Goal: Information Seeking & Learning: Learn about a topic

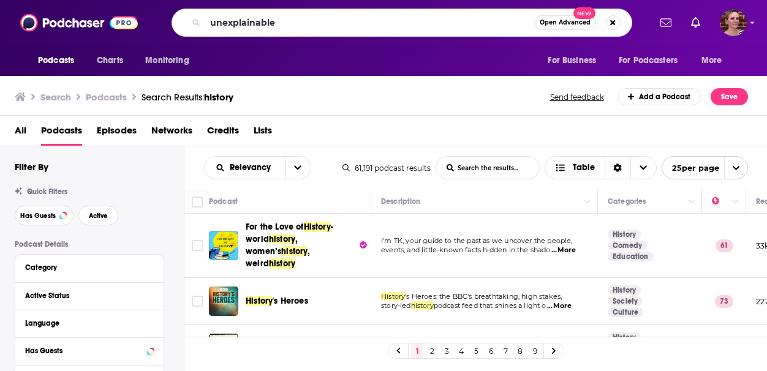
type input "unexplainable"
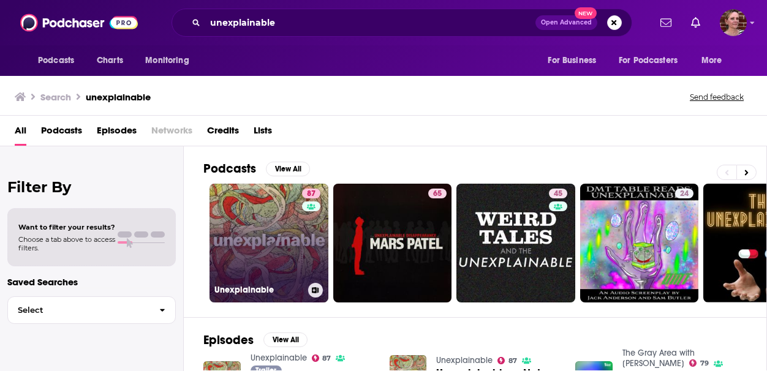
click at [260, 238] on link "87 Unexplainable" at bounding box center [268, 243] width 119 height 119
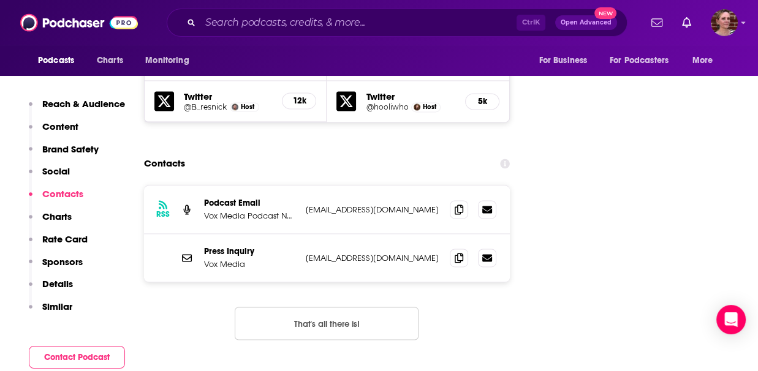
scroll to position [1476, 0]
